Goal: Transaction & Acquisition: Purchase product/service

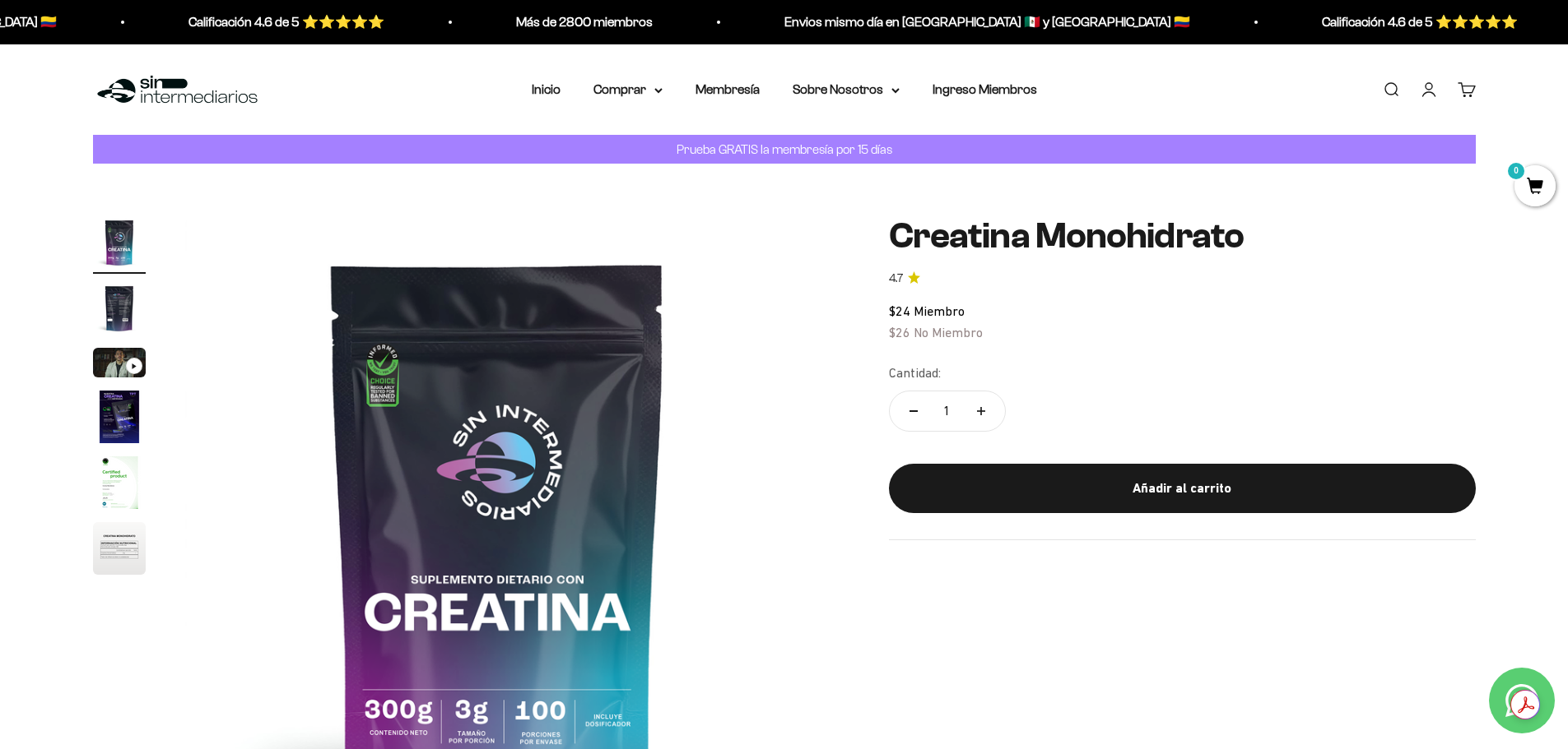
drag, startPoint x: 1571, startPoint y: 469, endPoint x: 1210, endPoint y: 59, distance: 546.3
click at [653, 90] on summary "Comprar" at bounding box center [628, 90] width 69 height 22
click at [621, 89] on summary "Comprar" at bounding box center [628, 90] width 69 height 22
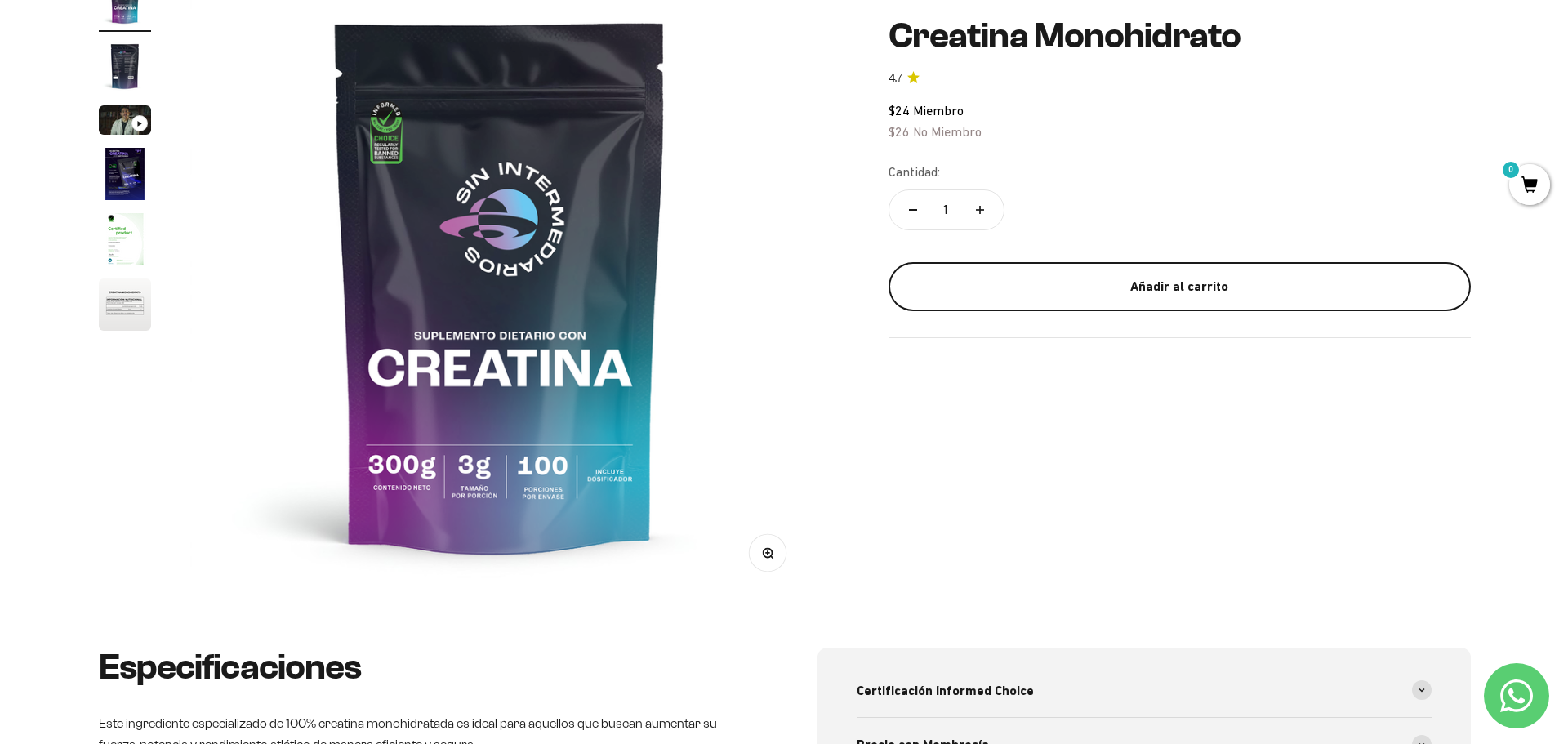
scroll to position [245, 0]
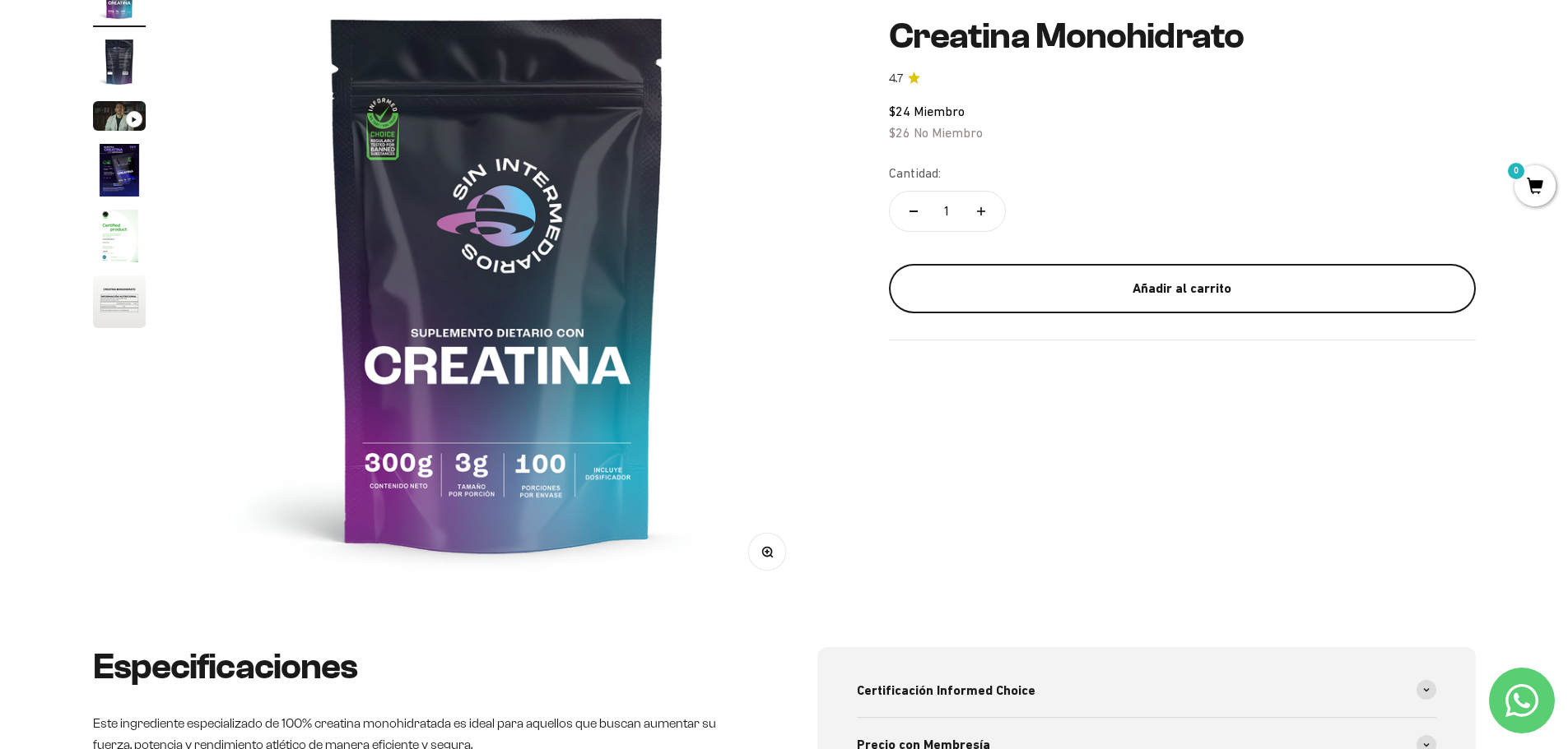
click at [1134, 278] on div "Añadir al carrito" at bounding box center [1182, 288] width 521 height 22
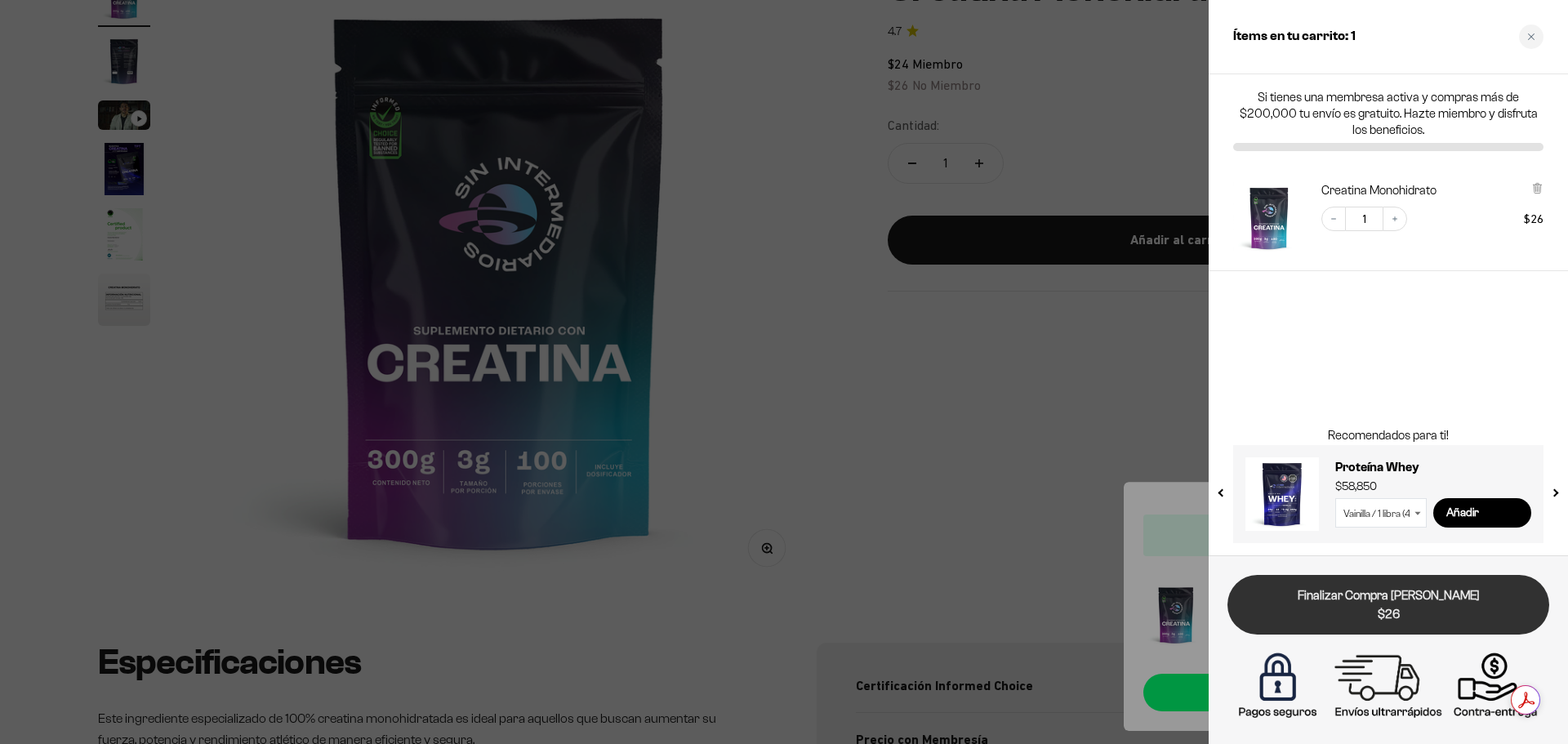
click at [1428, 601] on link "Finalizar Compra Segura $26" at bounding box center [1388, 605] width 322 height 60
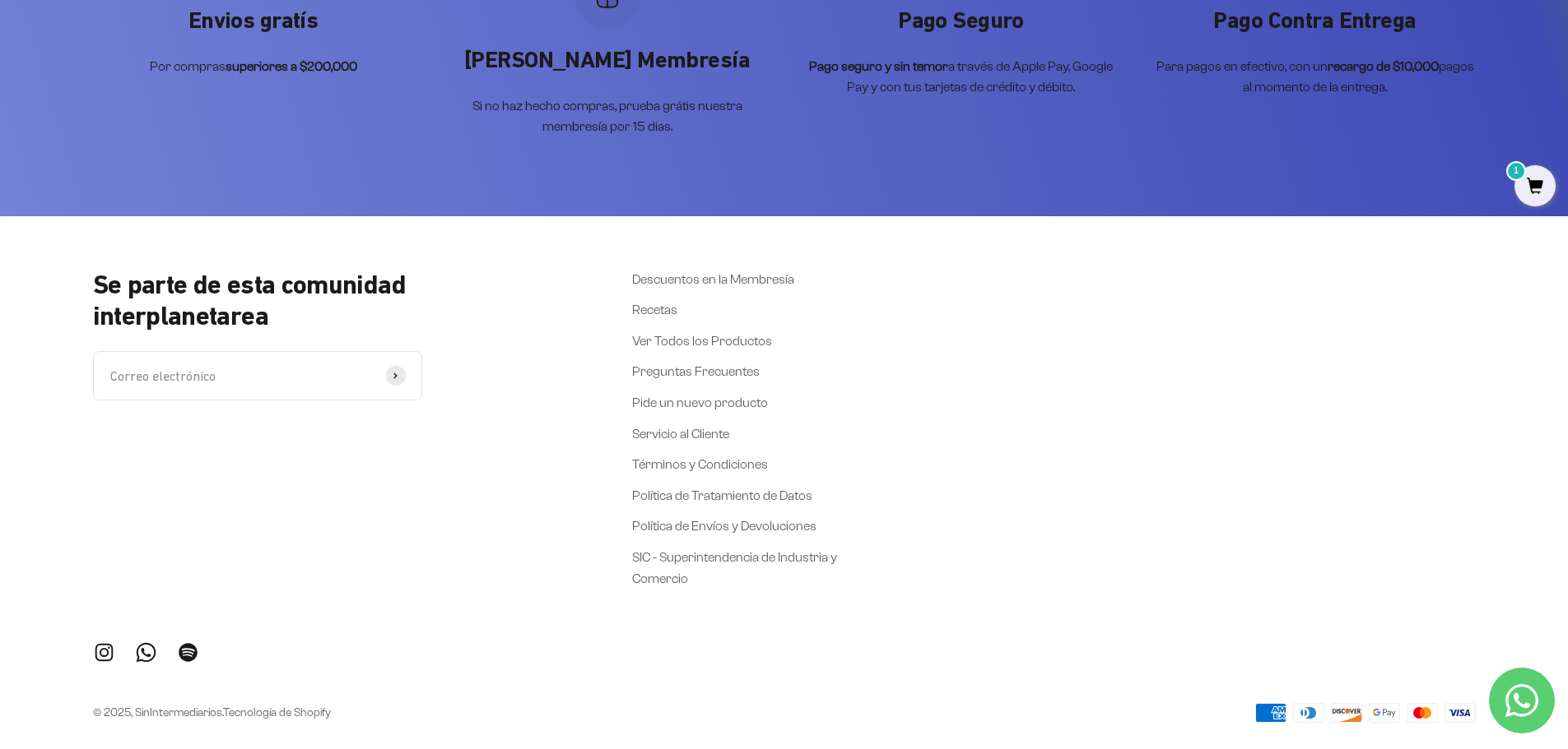
scroll to position [987, 0]
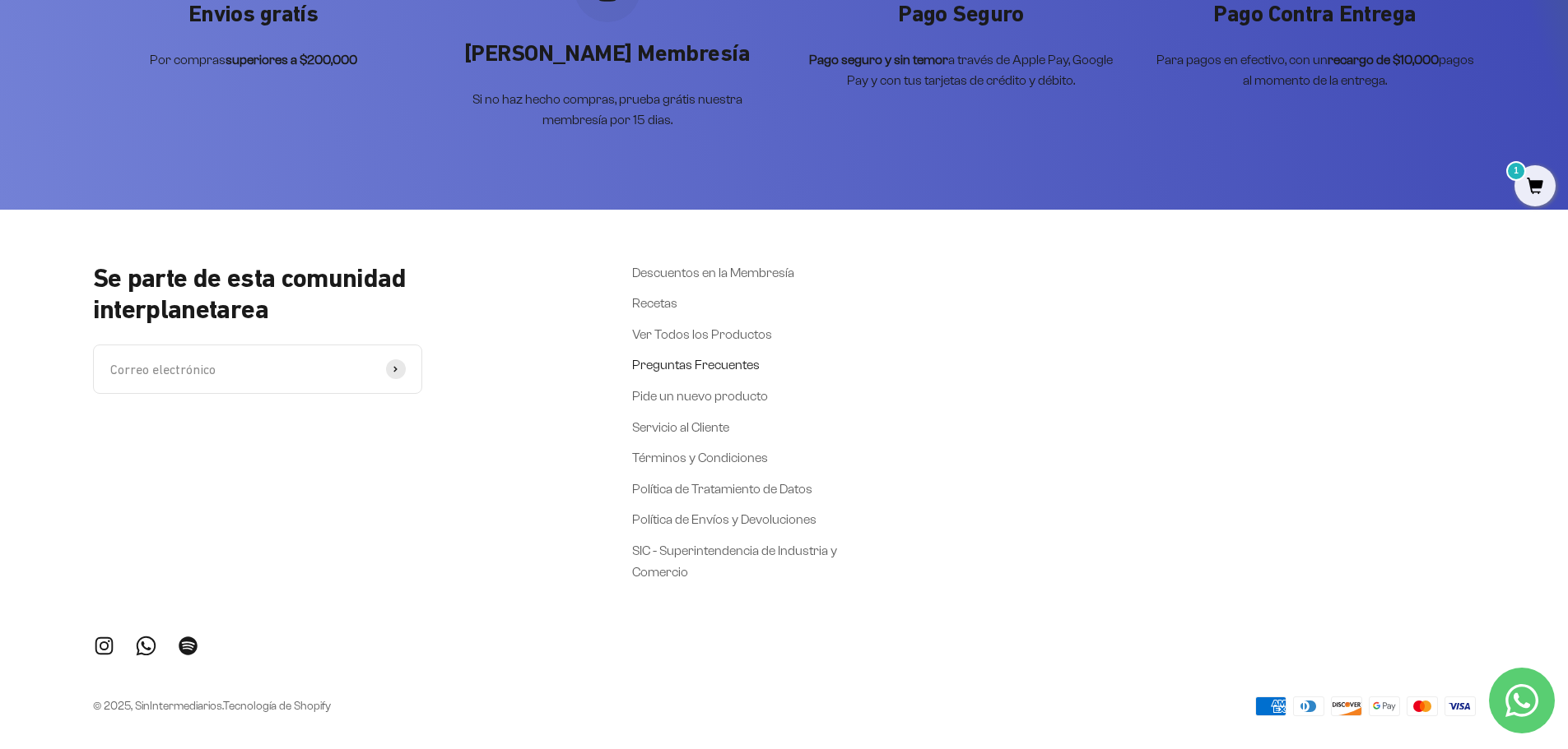
click at [674, 364] on link "Preguntas Frecuentes" at bounding box center [695, 365] width 128 height 22
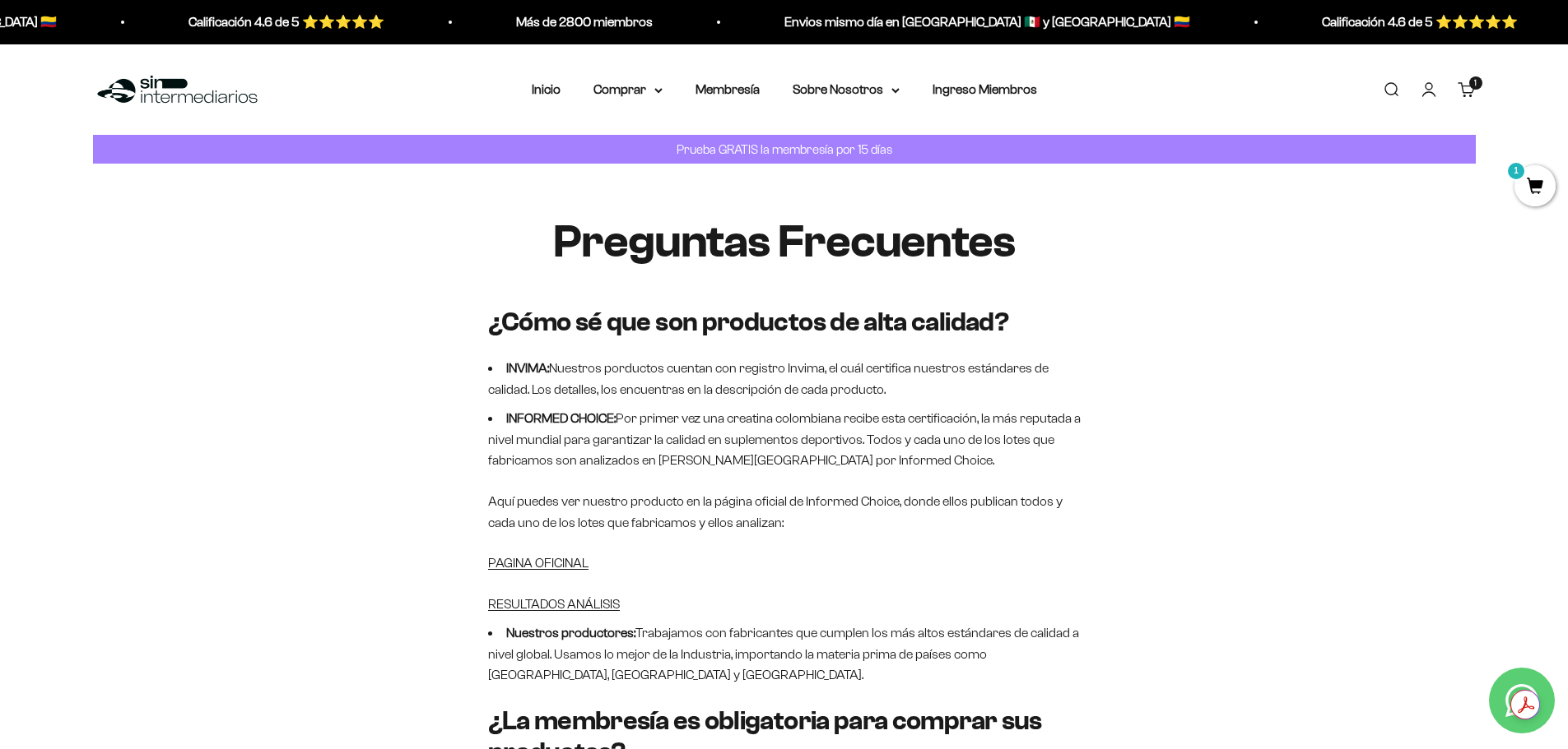
drag, startPoint x: 553, startPoint y: 384, endPoint x: 1112, endPoint y: 539, distance: 580.1
click at [651, 89] on summary "Comprar" at bounding box center [628, 90] width 69 height 22
click at [549, 84] on link "Inicio" at bounding box center [546, 89] width 29 height 14
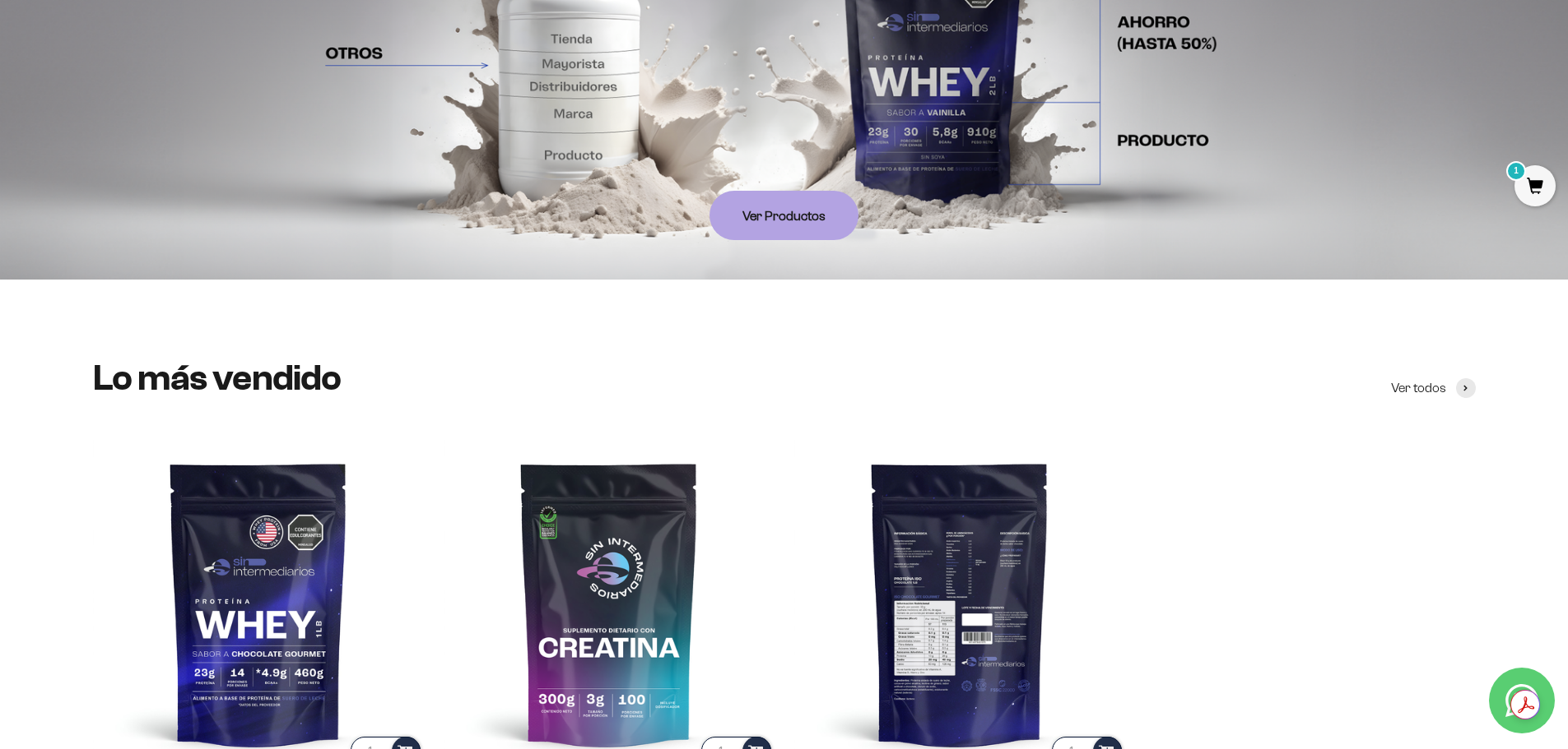
scroll to position [247, 0]
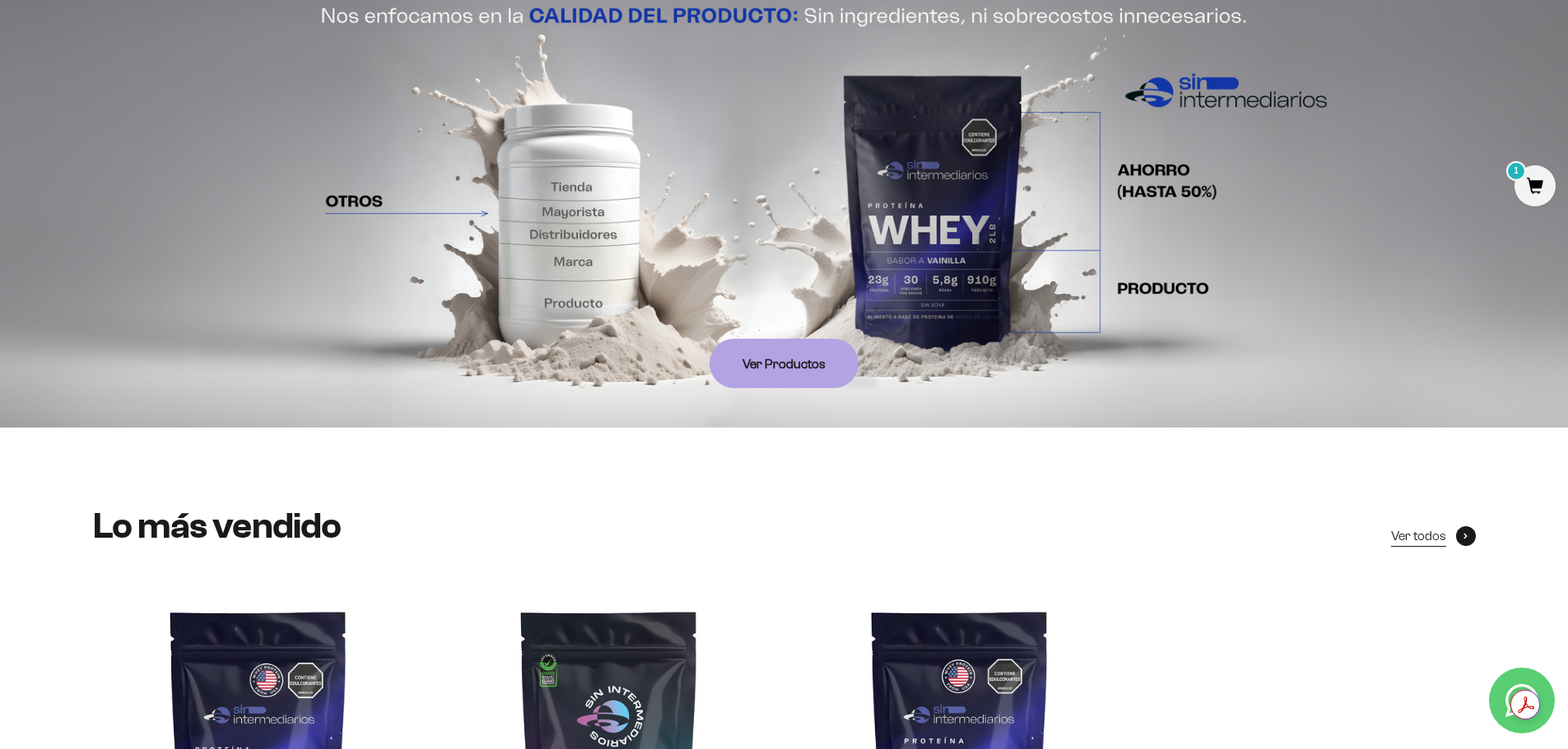
click at [1457, 535] on span at bounding box center [1466, 536] width 20 height 20
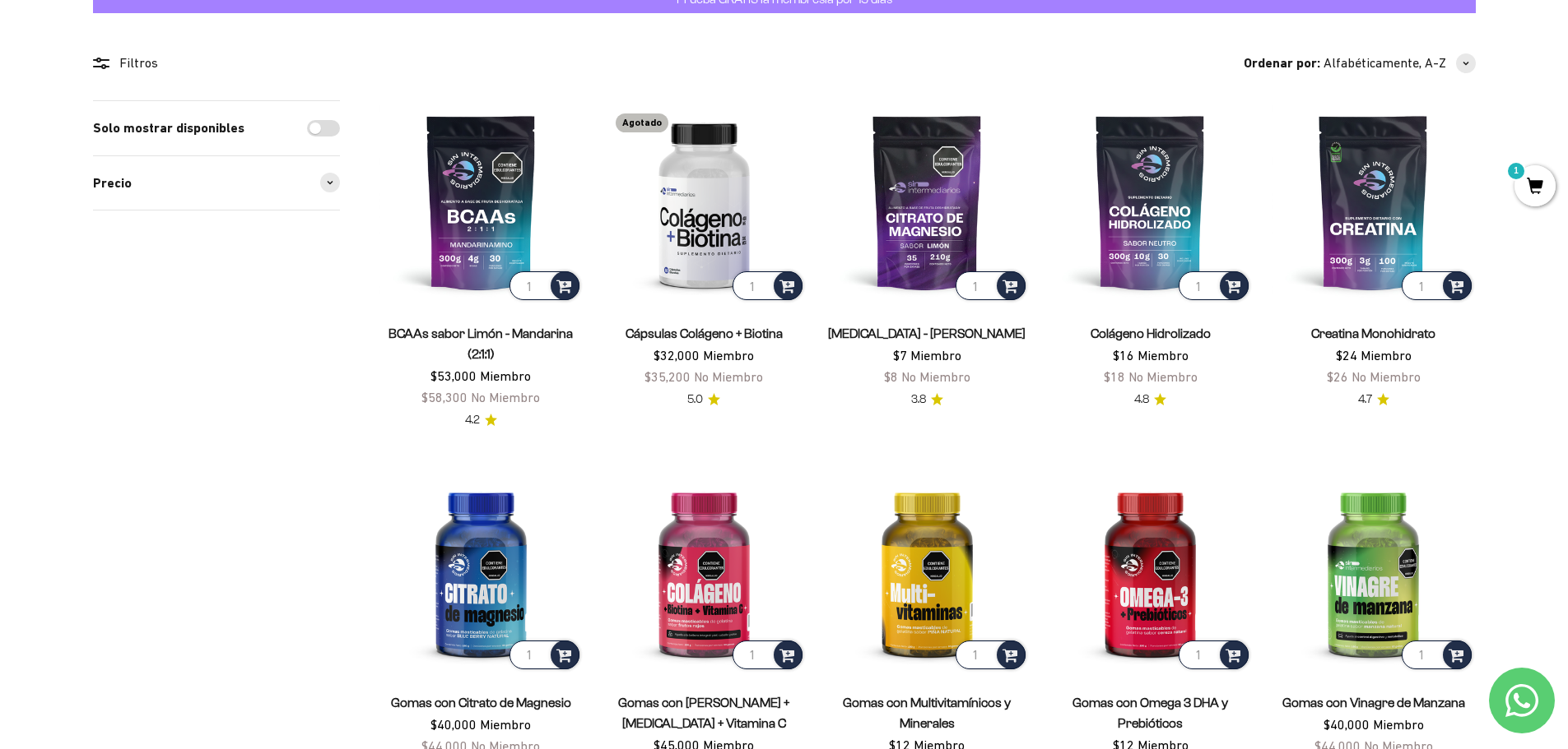
scroll to position [164, 0]
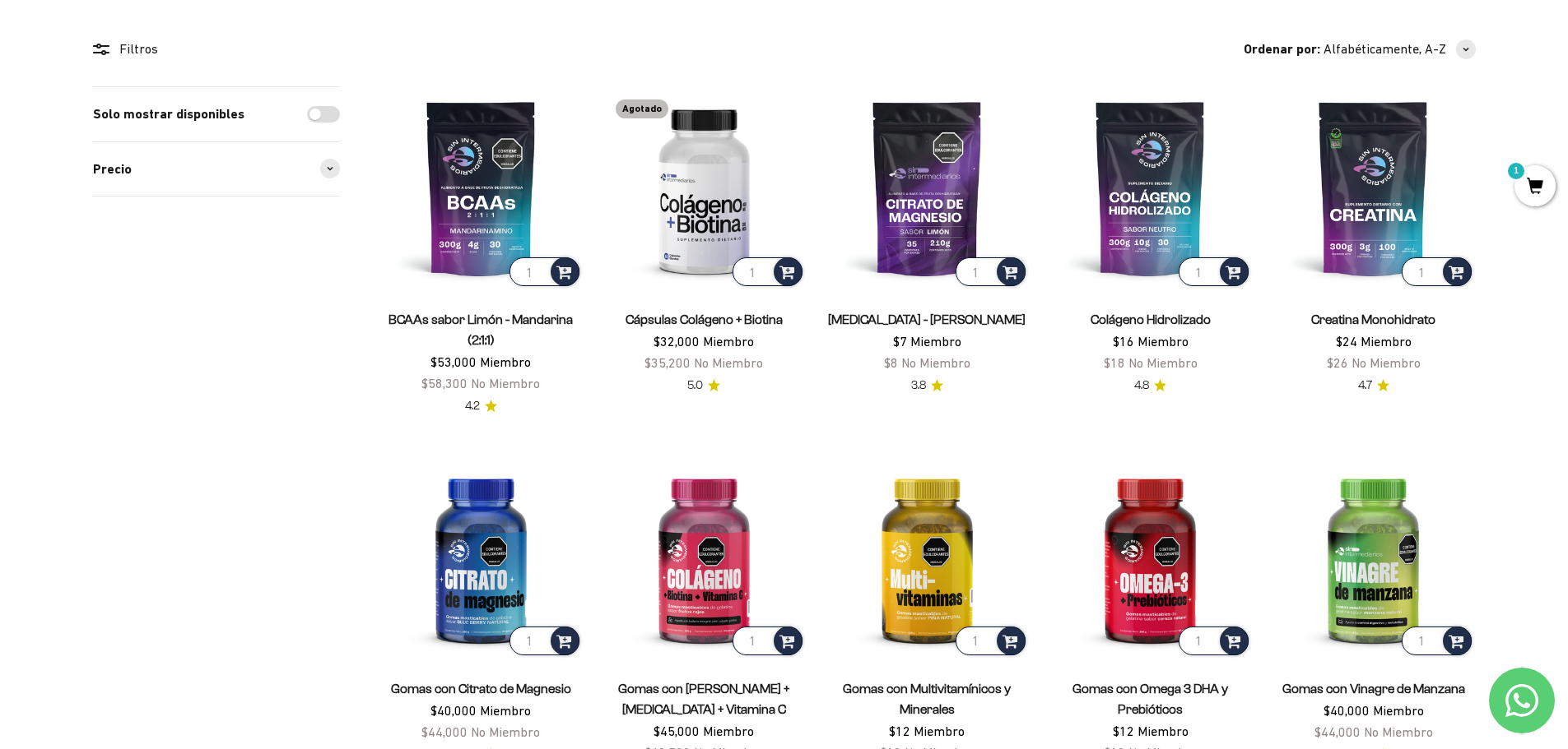
drag, startPoint x: 1137, startPoint y: 505, endPoint x: 1479, endPoint y: 519, distance: 342.3
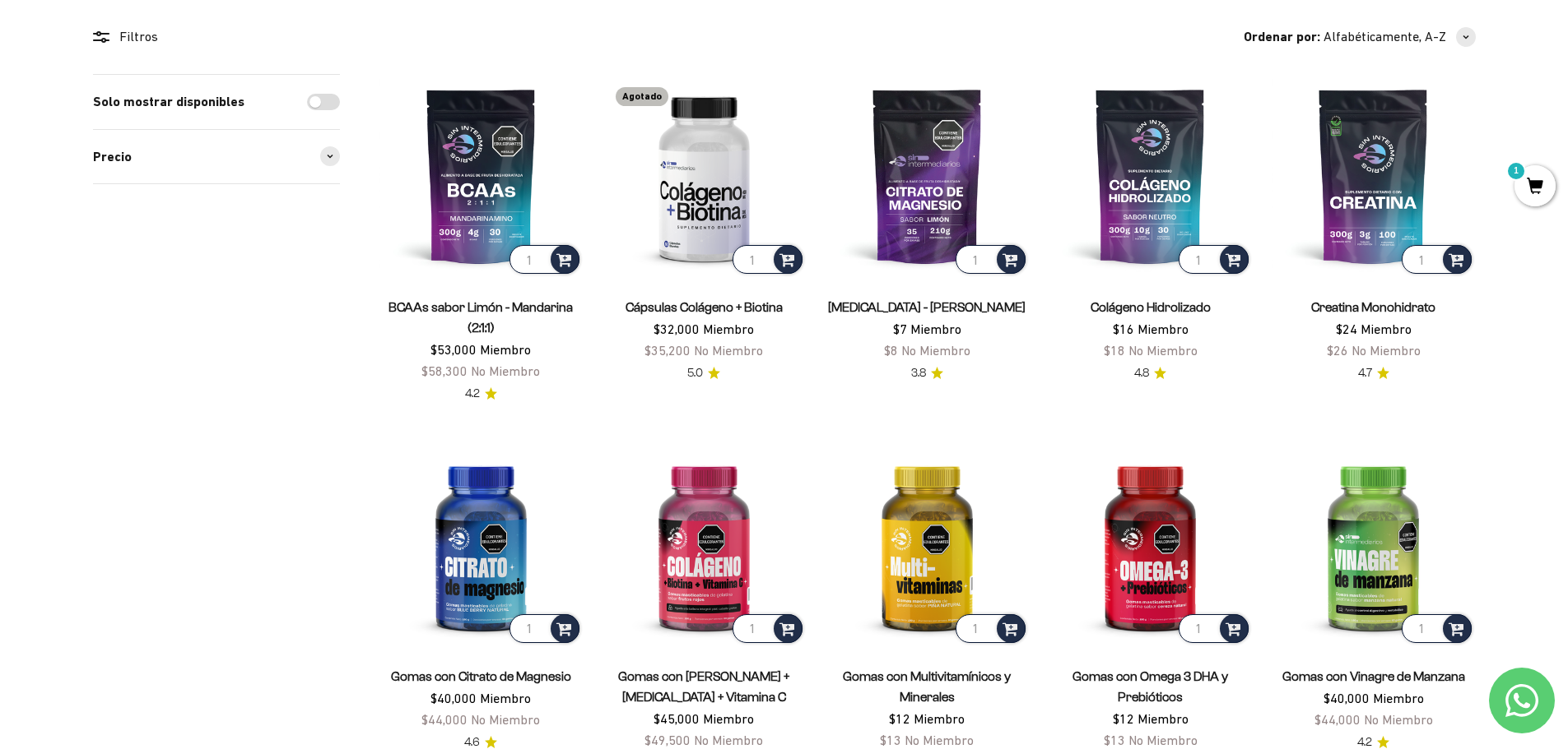
scroll to position [0, 0]
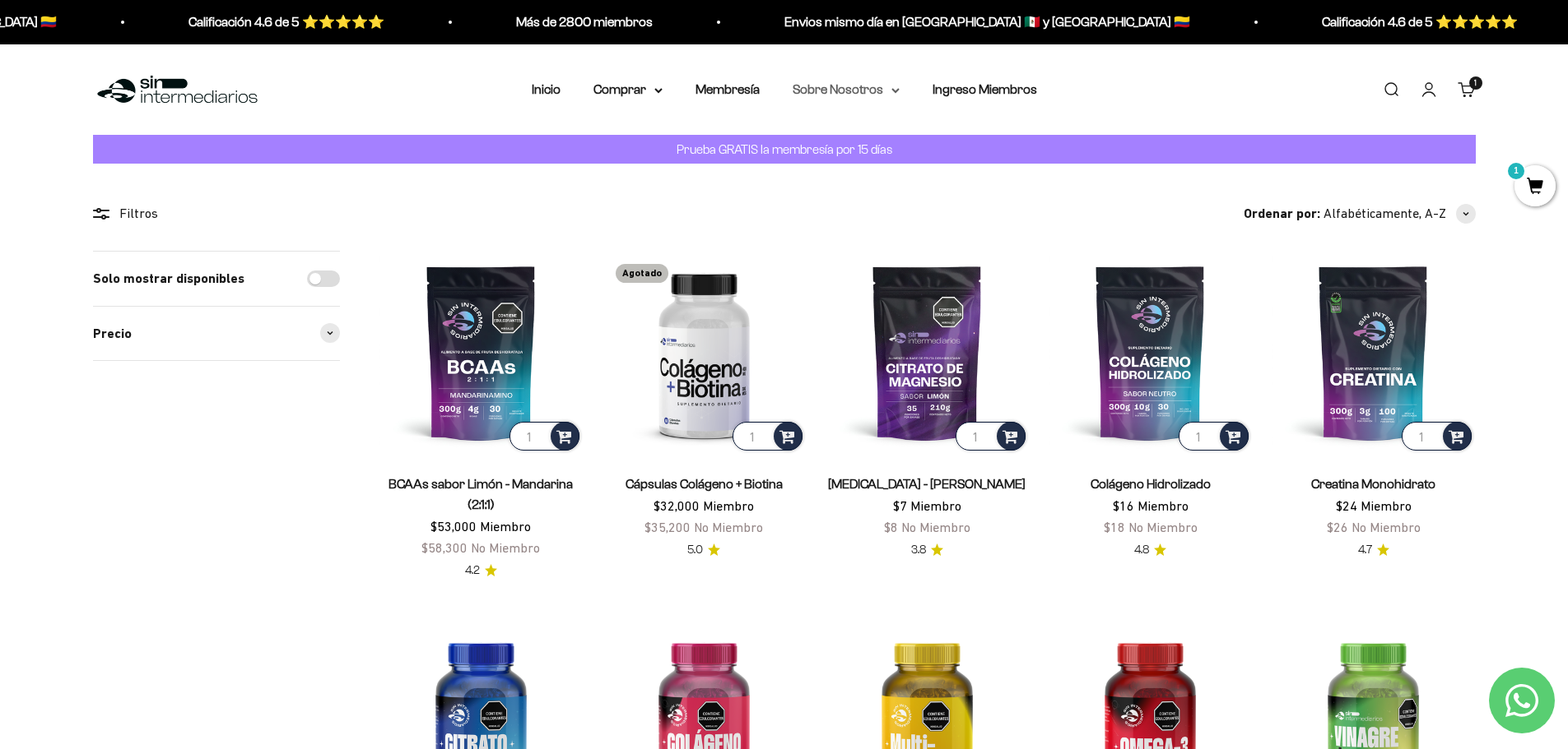
click at [883, 89] on summary "Sobre Nosotros" at bounding box center [846, 90] width 107 height 22
click at [1434, 86] on link "Iniciar sesión" at bounding box center [1429, 90] width 18 height 18
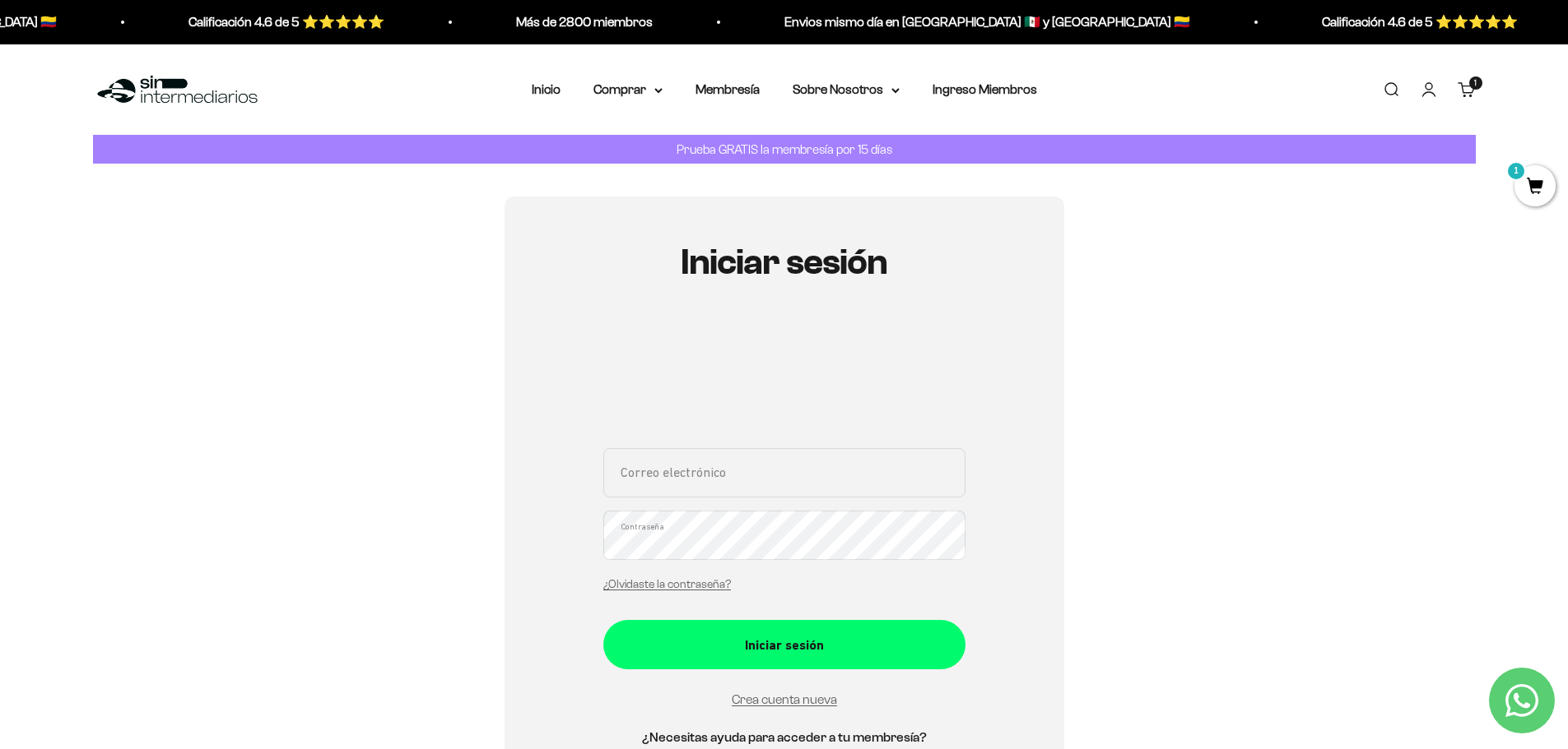
click at [1464, 86] on link "Carrito 1 artículo 1" at bounding box center [1467, 90] width 18 height 18
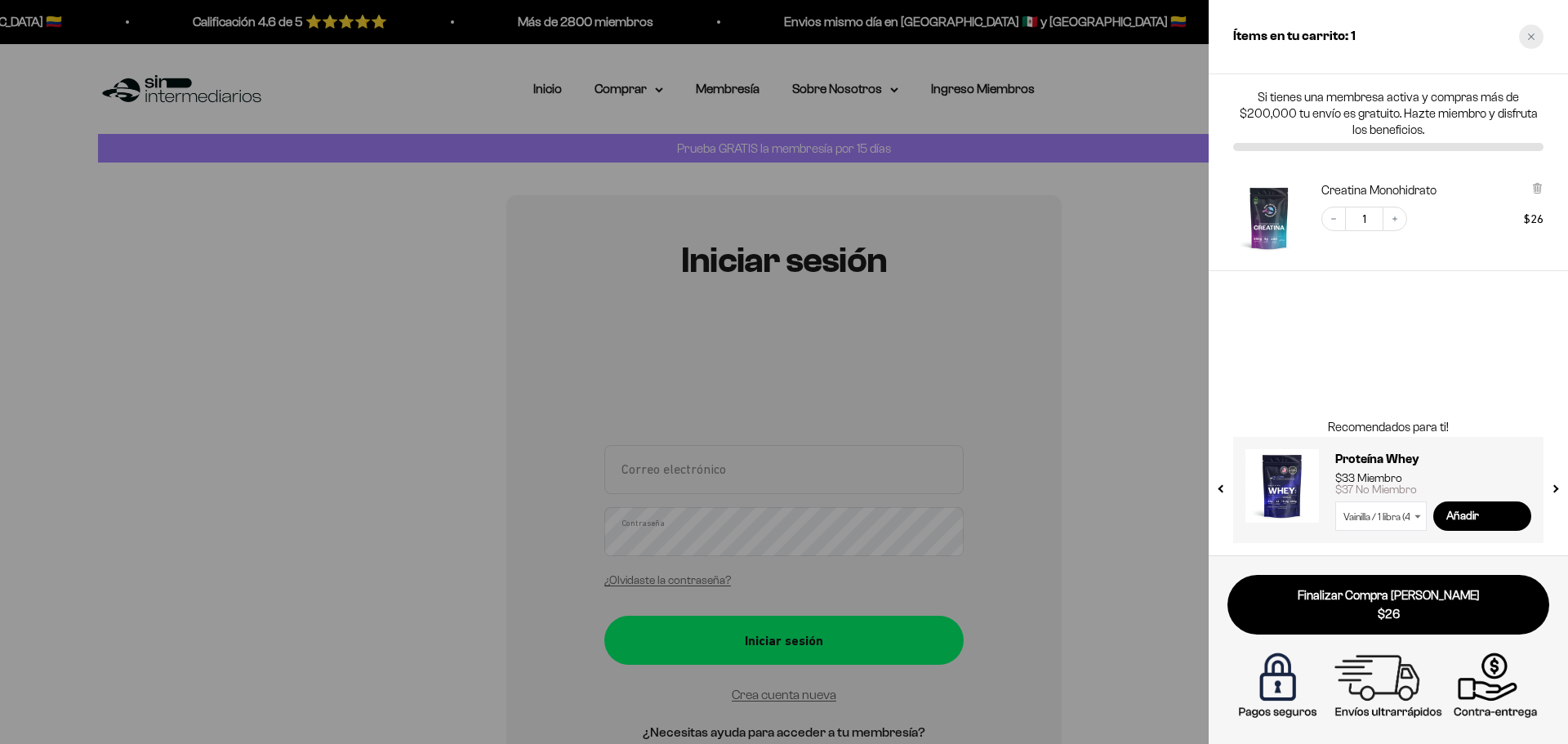
click at [1527, 38] on div "Close cart" at bounding box center [1532, 37] width 25 height 25
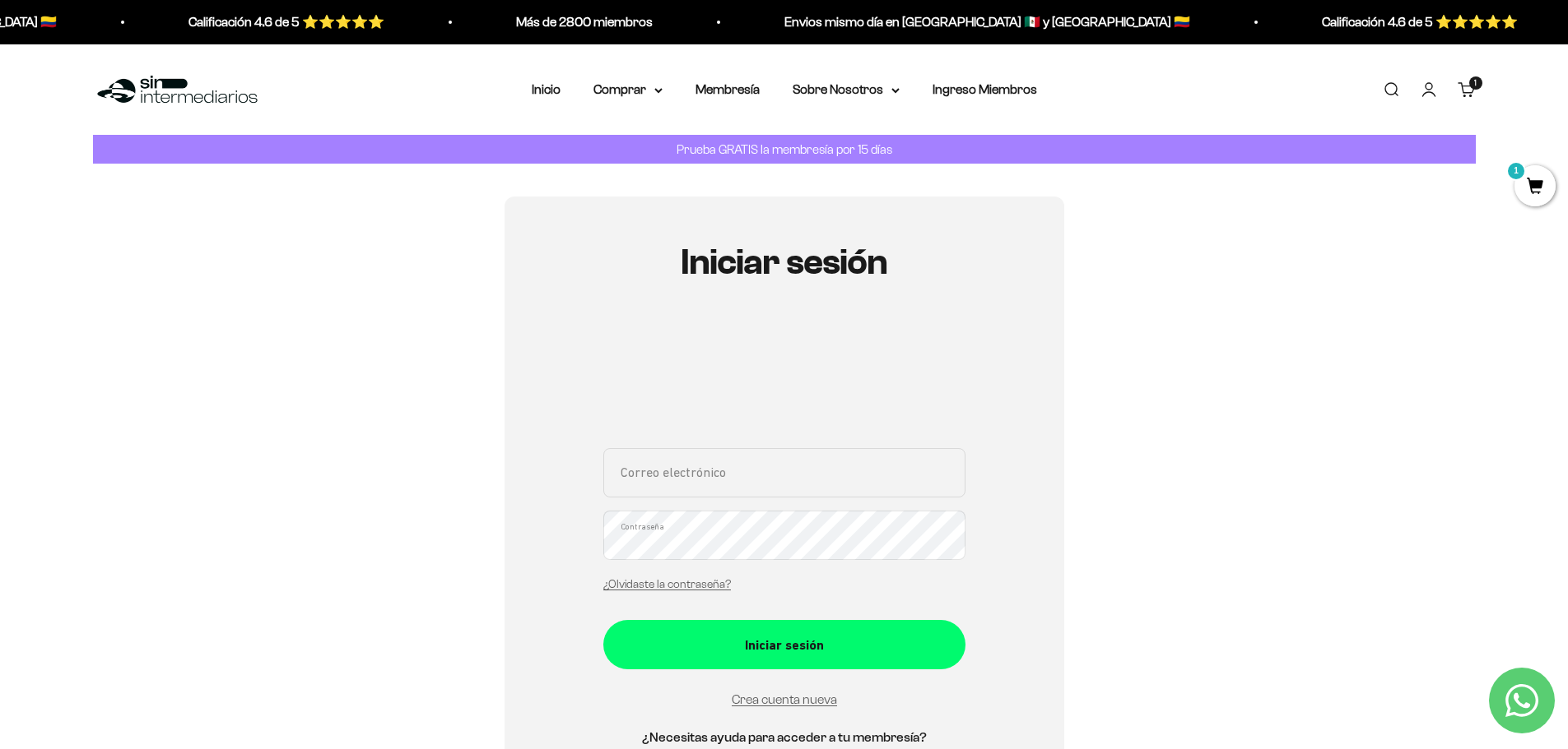
click at [896, 33] on div "Envios mismo día en México 🇲🇽 y Colombia 🇨🇴 Calificación 4.6 de 5 ⭐️⭐️⭐️⭐️⭐️ Má…" at bounding box center [784, 22] width 1568 height 44
click at [148, 77] on img at bounding box center [177, 90] width 169 height 35
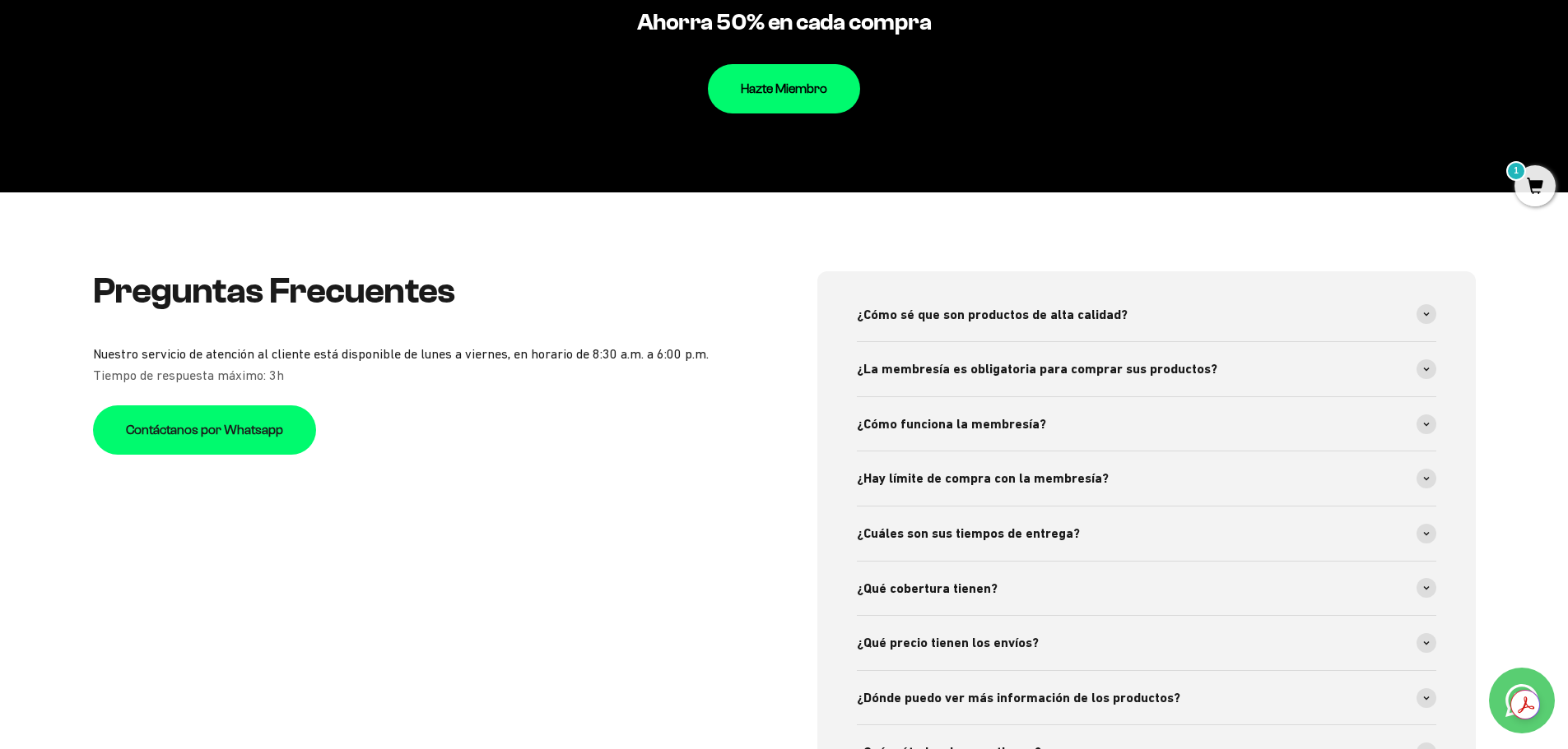
scroll to position [3866, 0]
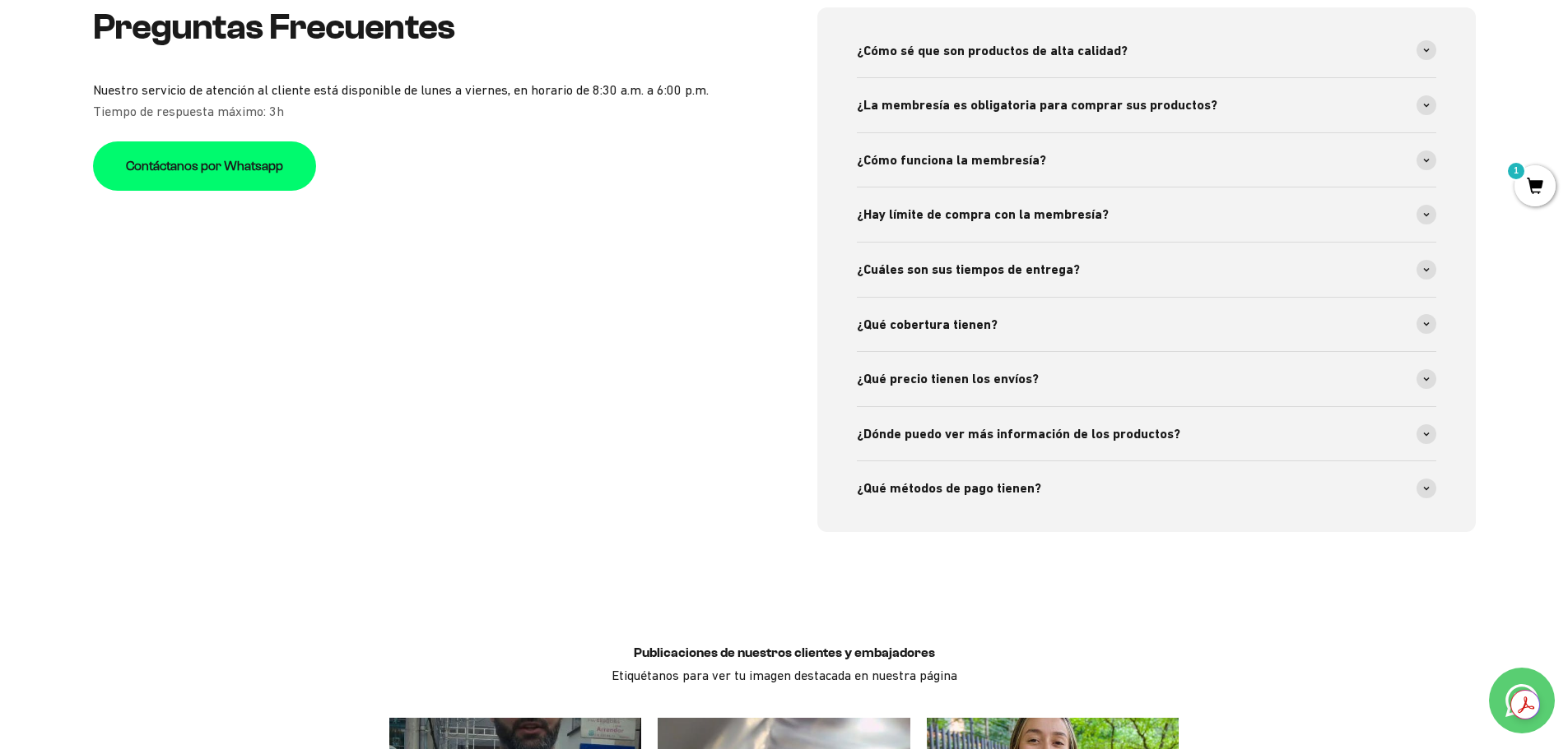
drag, startPoint x: 1466, startPoint y: 713, endPoint x: 1145, endPoint y: 626, distance: 332.6
click at [1145, 627] on div "Publicaciones de nuestros clientes y embajadores Etiquétanos para ver tu imagen…" at bounding box center [784, 664] width 823 height 74
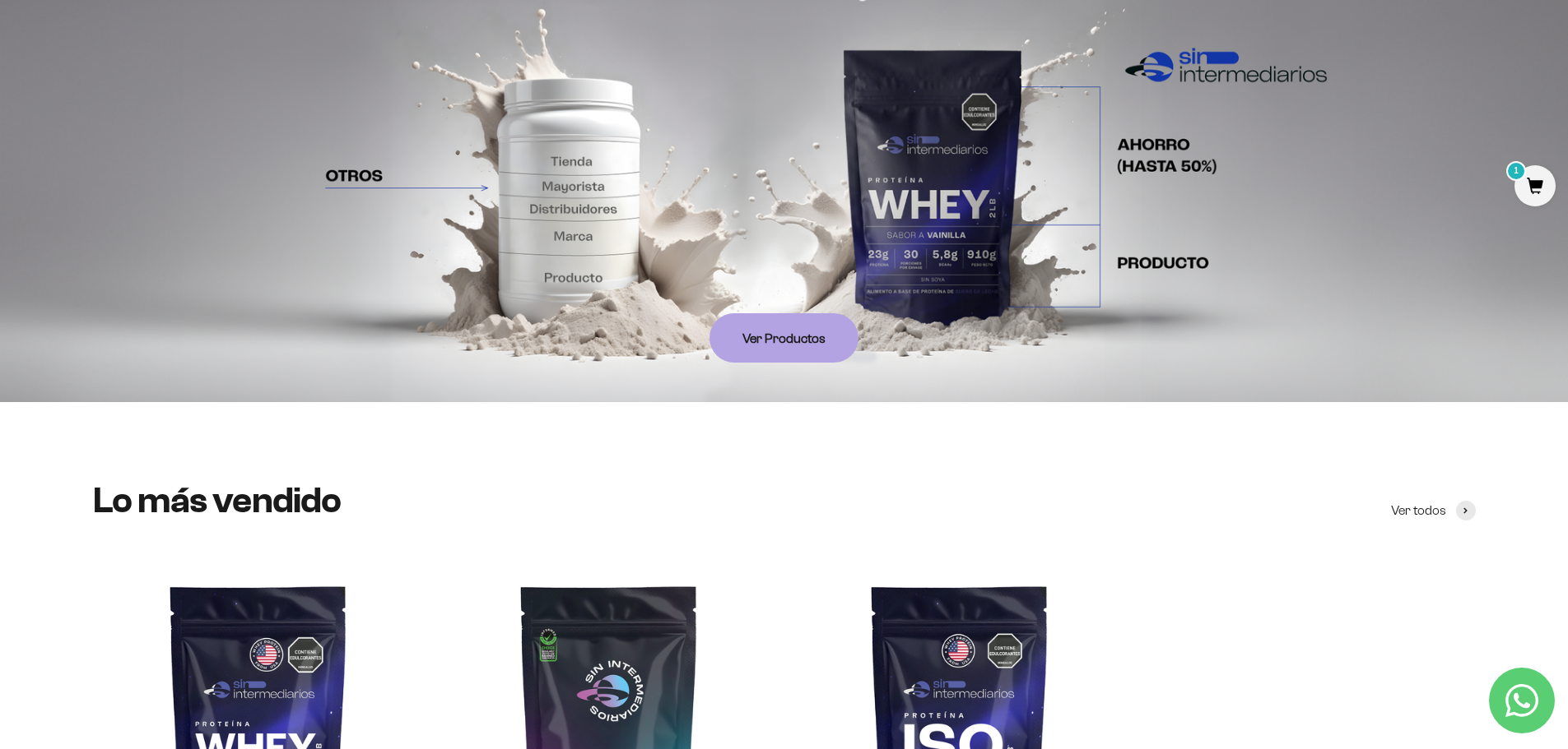
scroll to position [0, 0]
